Goal: Information Seeking & Learning: Check status

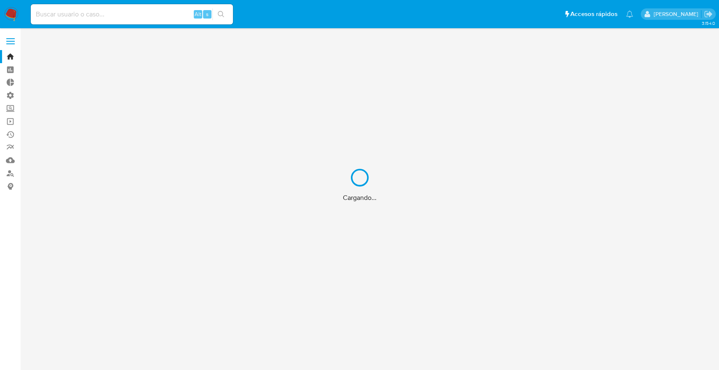
click at [26, 223] on div "Cargando..." at bounding box center [359, 185] width 719 height 370
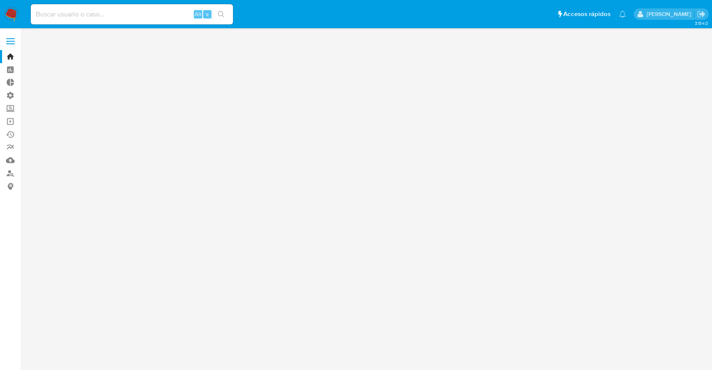
click at [68, 19] on div "Alt s" at bounding box center [132, 14] width 202 height 20
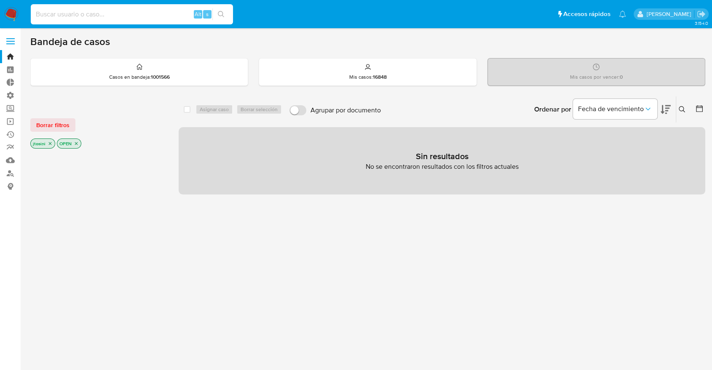
click at [58, 19] on input at bounding box center [132, 14] width 202 height 11
paste input "263672480"
type input "263672480"
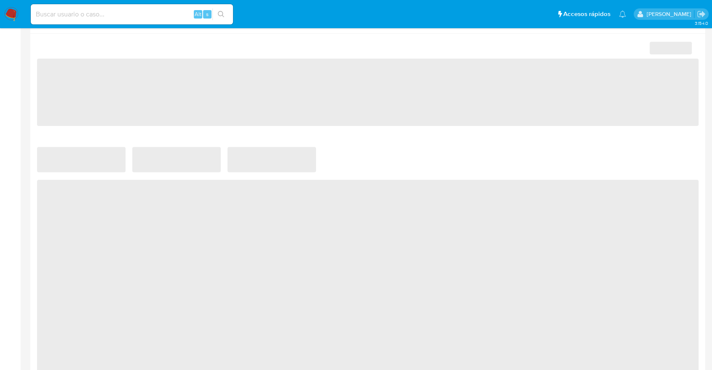
scroll to position [361, 0]
select select "10"
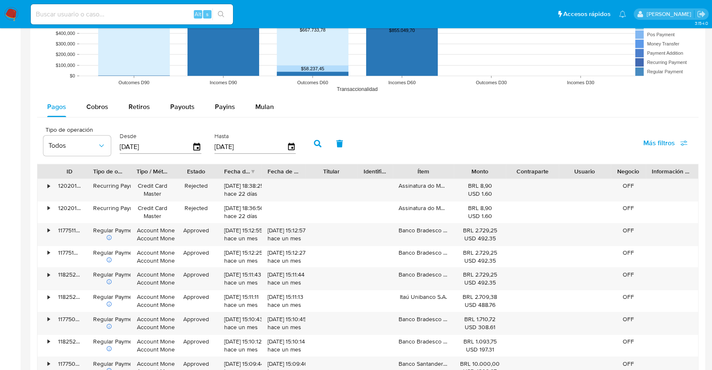
scroll to position [702, 0]
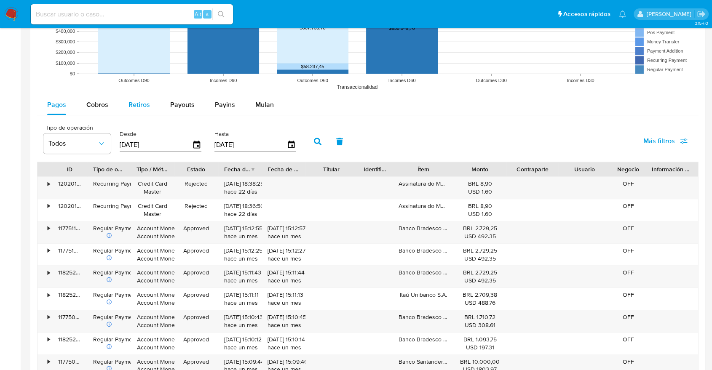
click at [141, 108] on span "Retiros" at bounding box center [139, 105] width 21 height 10
select select "10"
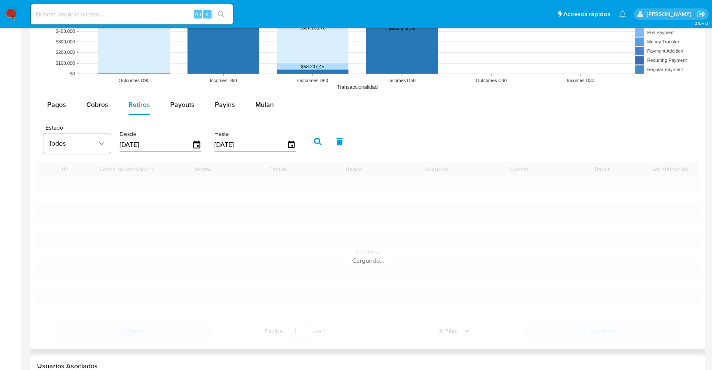
scroll to position [690, 0]
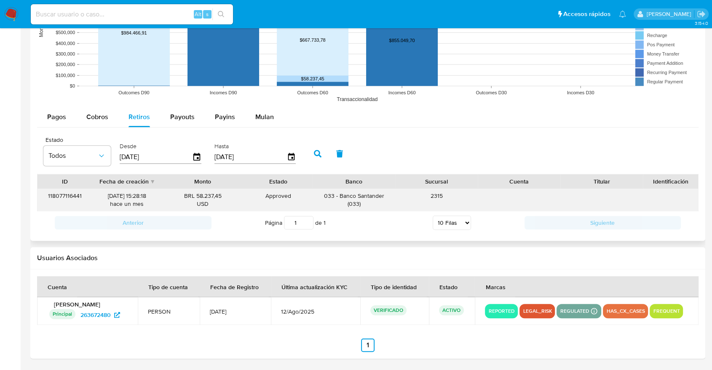
click at [170, 194] on div "BRL 58.237,45 USD" at bounding box center [202, 200] width 71 height 16
click at [227, 210] on div "BRL 58.237,45 USD" at bounding box center [202, 200] width 83 height 22
drag, startPoint x: 320, startPoint y: 195, endPoint x: 380, endPoint y: 208, distance: 61.6
click at [380, 208] on div "033 - Banco Santander ( 033 )" at bounding box center [354, 200] width 71 height 16
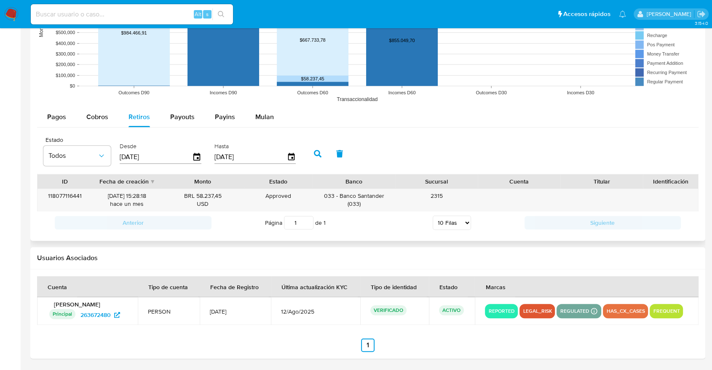
click at [458, 228] on select "5 Filas 10 Filas 20 Filas 25 Filas 50 Filas 100 Filas" at bounding box center [452, 223] width 38 height 14
click at [182, 121] on span "Payouts" at bounding box center [182, 117] width 24 height 10
select select "10"
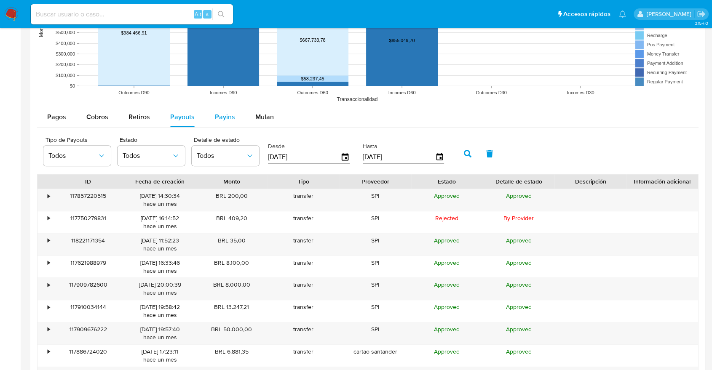
click at [209, 120] on button "Payins" at bounding box center [225, 117] width 40 height 20
select select "10"
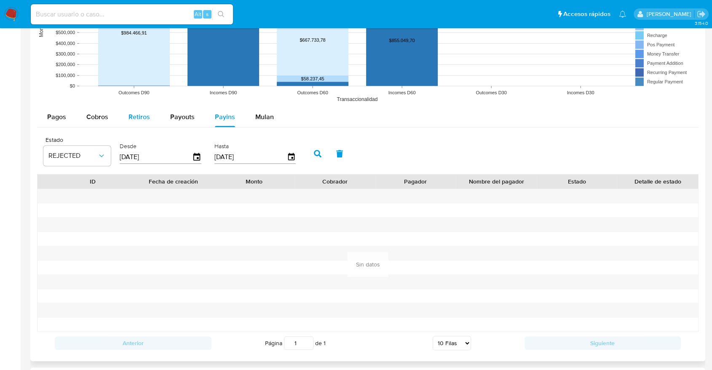
click at [141, 120] on span "Retiros" at bounding box center [139, 117] width 21 height 10
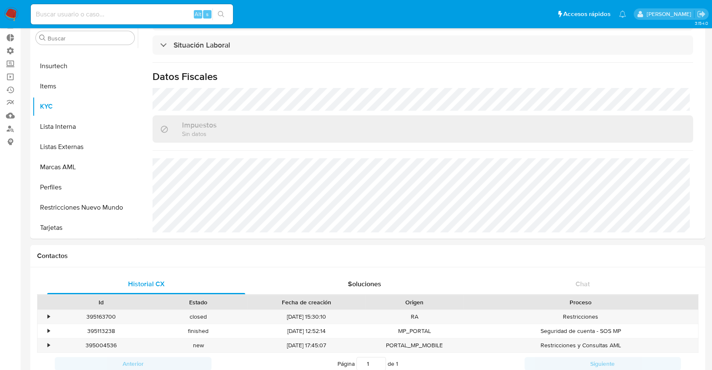
scroll to position [0, 0]
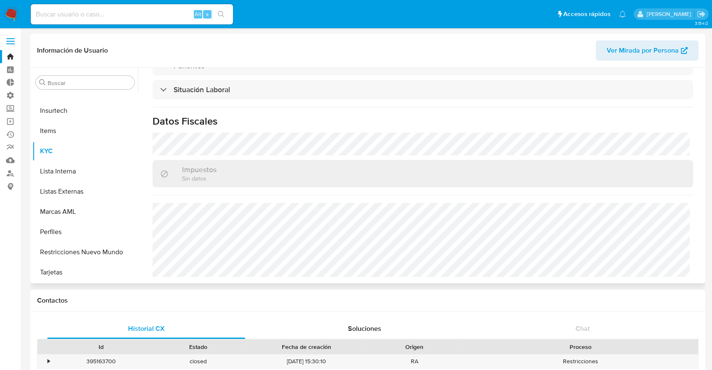
click at [107, 90] on div "Buscar Anticipos de dinero Archivos adjuntos CBT Cruces y Relaciones Créditos C…" at bounding box center [84, 176] width 105 height 214
click at [104, 85] on input "Buscar" at bounding box center [89, 83] width 83 height 8
click at [103, 85] on input "Buscar" at bounding box center [89, 83] width 83 height 8
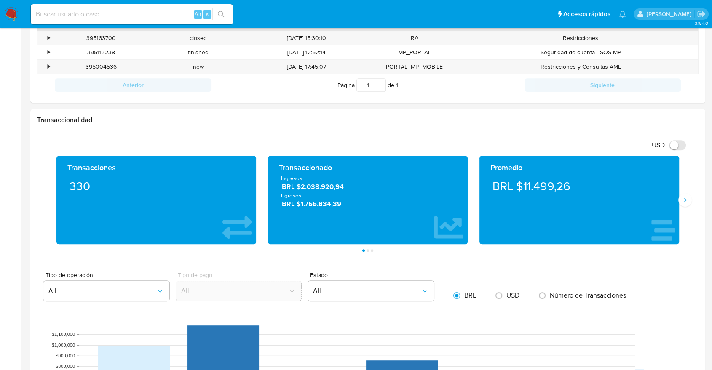
scroll to position [648, 0]
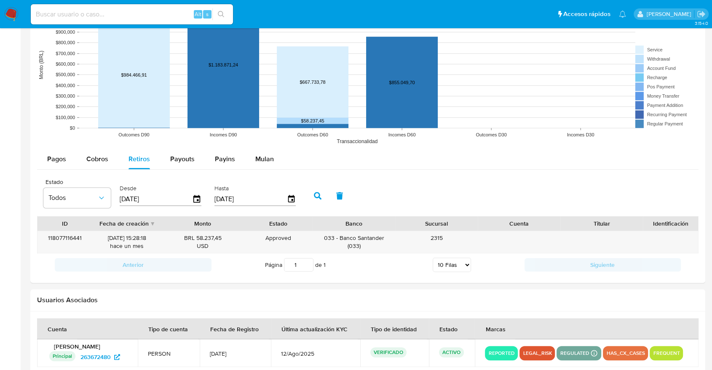
click at [133, 22] on div "Alt s" at bounding box center [132, 14] width 202 height 20
click at [125, 16] on input at bounding box center [132, 14] width 202 height 11
paste input "716247336"
type input "716247336"
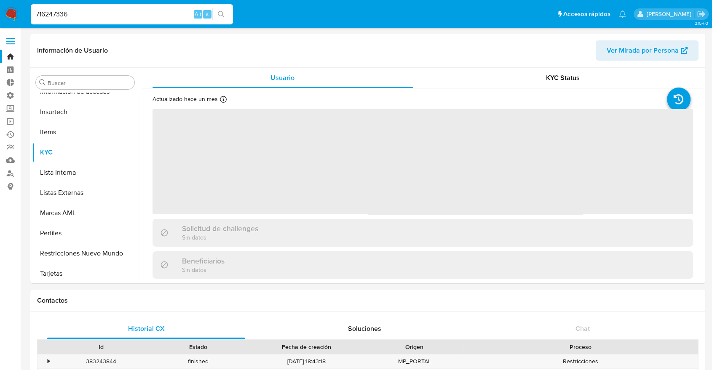
scroll to position [376, 0]
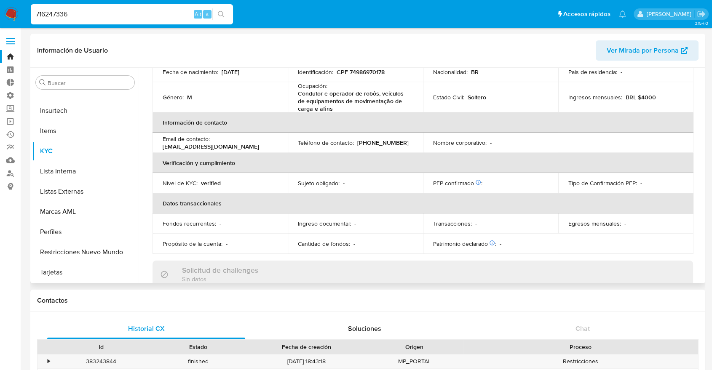
select select "10"
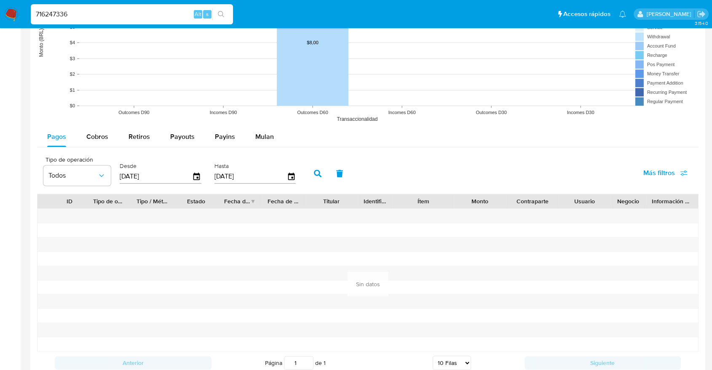
scroll to position [749, 0]
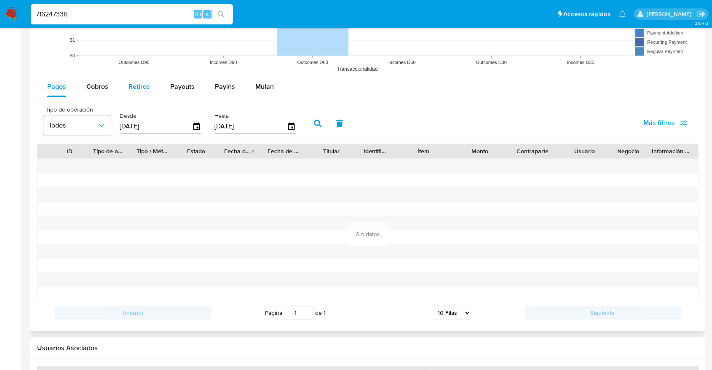
click at [148, 86] on span "Retiros" at bounding box center [139, 87] width 21 height 10
select select "10"
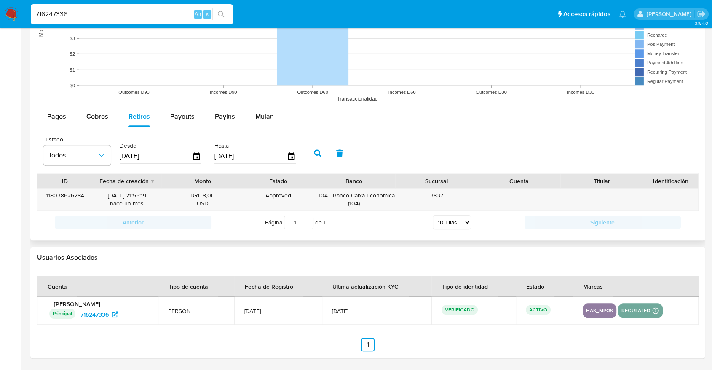
scroll to position [718, 0]
drag, startPoint x: 352, startPoint y: 197, endPoint x: 375, endPoint y: 198, distance: 23.6
click at [375, 198] on div "104 - Banco Caixa Economica Federal ( 104 )" at bounding box center [354, 201] width 71 height 16
drag, startPoint x: 459, startPoint y: 200, endPoint x: 530, endPoint y: 211, distance: 72.5
click at [530, 211] on div "ID Fecha de creación Monto Estado Banco Sucursal Cuenta Titular Identificación …" at bounding box center [367, 204] width 661 height 60
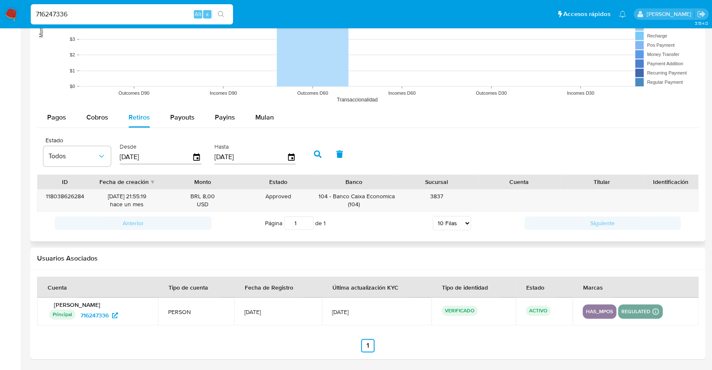
click at [530, 212] on div "Anterior Página 1 de 1 5 Filas 10 Filas 20 Filas 25 Filas 50 Filas 100 Filas Si…" at bounding box center [367, 223] width 661 height 23
click at [499, 199] on div "118038626284 [DATE] 21:55:19 [DATE] BRL 8,00 USD Approved Approved 104 - Banco …" at bounding box center [367, 201] width 661 height 22
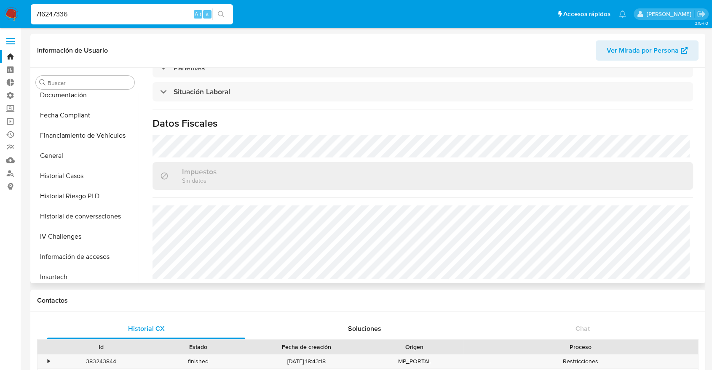
scroll to position [0, 0]
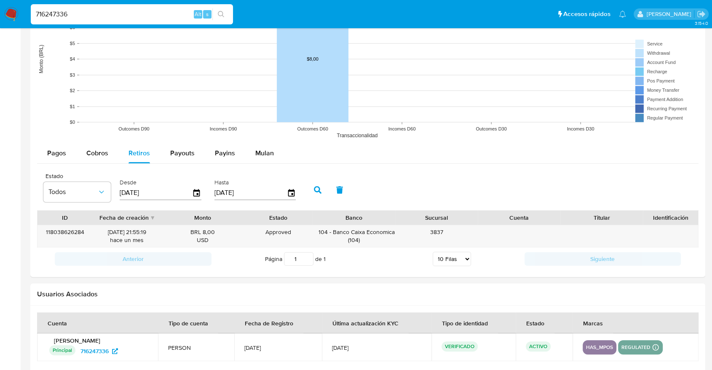
scroll to position [718, 0]
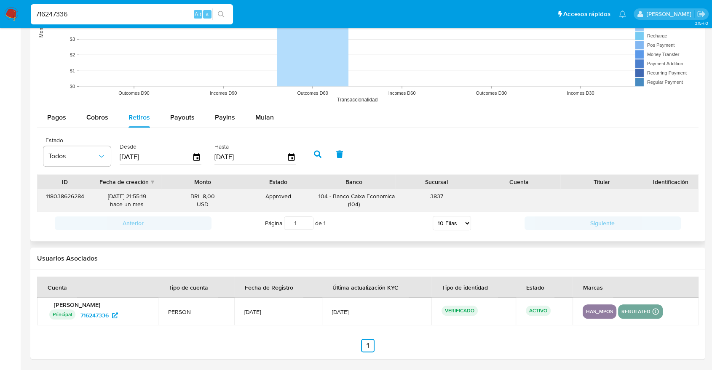
drag, startPoint x: 339, startPoint y: 196, endPoint x: 389, endPoint y: 198, distance: 50.2
click at [389, 198] on div "104 - Banco Caixa Economica Federal ( 104 )" at bounding box center [354, 201] width 71 height 16
click at [187, 117] on span "Payouts" at bounding box center [182, 117] width 24 height 10
select select "10"
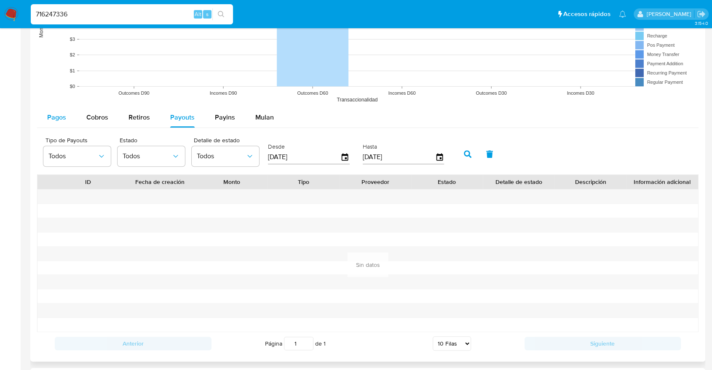
click at [59, 115] on span "Pagos" at bounding box center [56, 117] width 19 height 10
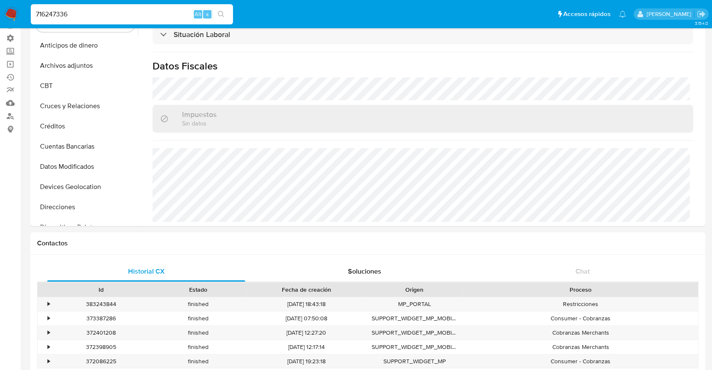
scroll to position [0, 0]
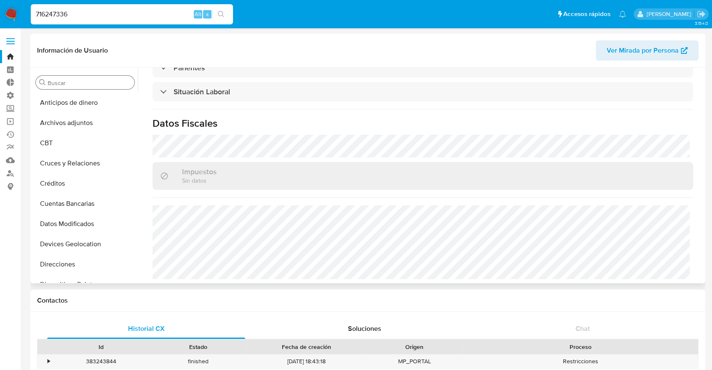
click at [77, 80] on input "Buscar" at bounding box center [89, 83] width 83 height 8
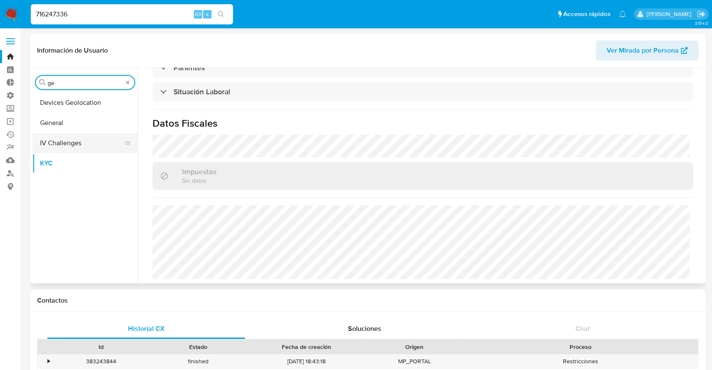
click at [81, 135] on button "IV Challenges" at bounding box center [81, 143] width 99 height 20
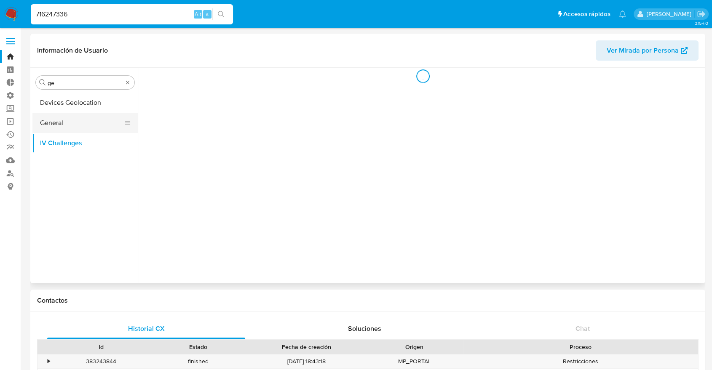
click at [76, 118] on button "General" at bounding box center [81, 123] width 99 height 20
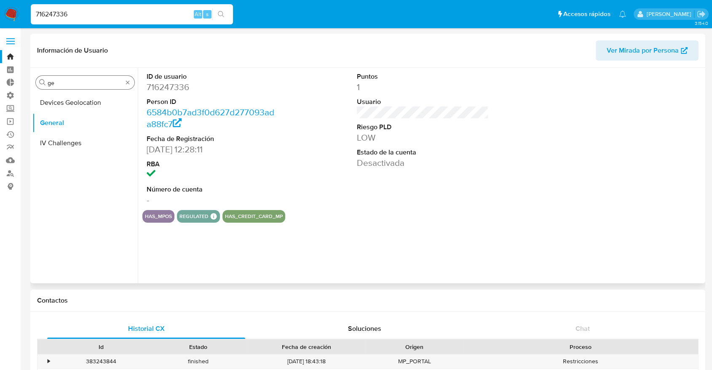
click at [127, 77] on div "Buscar ge" at bounding box center [85, 82] width 99 height 13
click at [120, 78] on div "Buscar ge" at bounding box center [85, 82] width 99 height 13
click at [107, 82] on input "ge" at bounding box center [85, 83] width 75 height 8
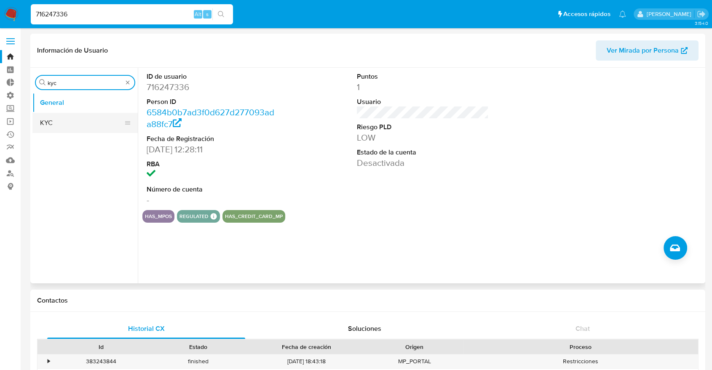
type input "kyc"
click at [88, 120] on button "KYC" at bounding box center [81, 123] width 99 height 20
